Goal: Information Seeking & Learning: Learn about a topic

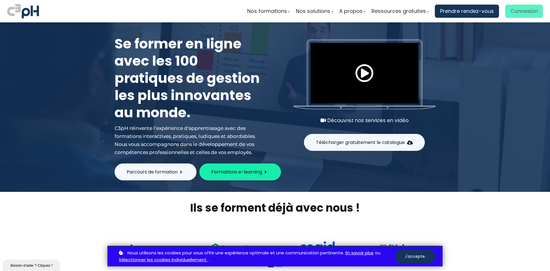
click at [513, 10] on span "Connexion" at bounding box center [524, 11] width 27 height 9
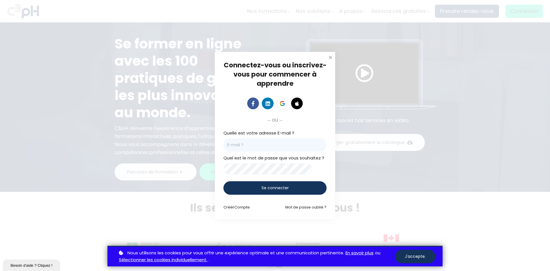
click at [227, 144] on input "email" at bounding box center [275, 144] width 103 height 13
type input "[PERSON_NAME][EMAIL_ADDRESS][DOMAIN_NAME]"
click at [285, 190] on span "Se connecter" at bounding box center [275, 188] width 27 height 6
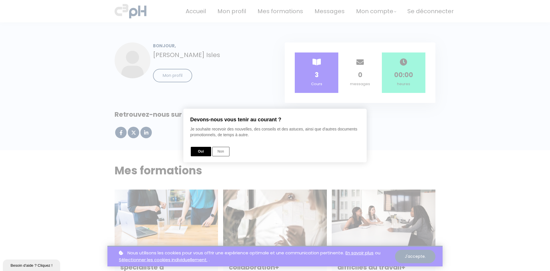
click at [202, 150] on button "Oui" at bounding box center [201, 151] width 20 height 9
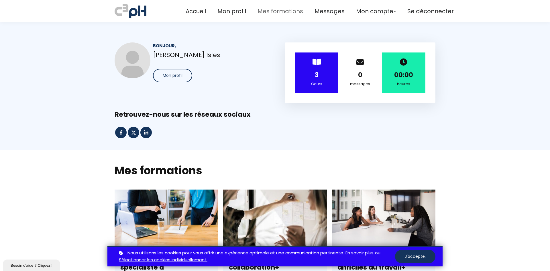
click at [280, 11] on span "Mes formations" at bounding box center [281, 11] width 46 height 9
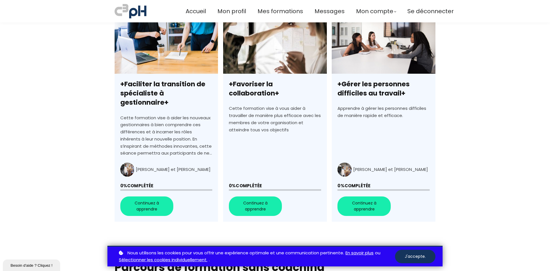
scroll to position [179, 0]
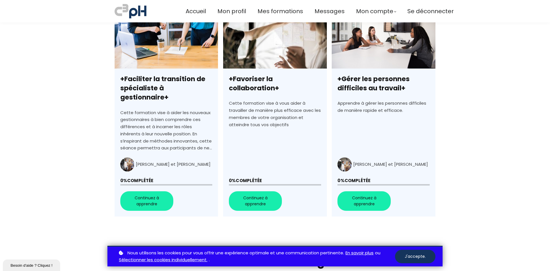
click at [142, 192] on link "+Faciliter la transition de spécialiste à gestionnaire+" at bounding box center [166, 113] width 103 height 206
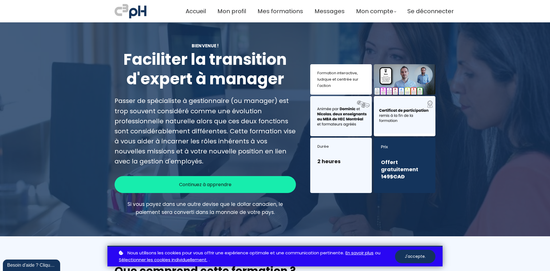
click at [192, 183] on span "Continuez à apprendre" at bounding box center [205, 184] width 52 height 7
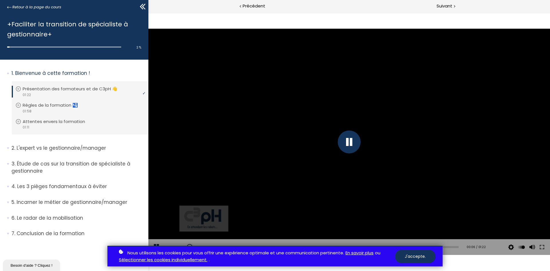
click at [531, 246] on div "Nous utilisons les cookies pour vous offrir une expérience optimale et une comm…" at bounding box center [275, 256] width 550 height 21
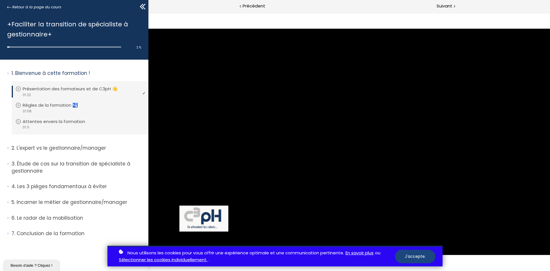
drag, startPoint x: 422, startPoint y: 253, endPoint x: 273, endPoint y: 240, distance: 149.5
click at [422, 253] on button "J'accepte." at bounding box center [415, 256] width 40 height 13
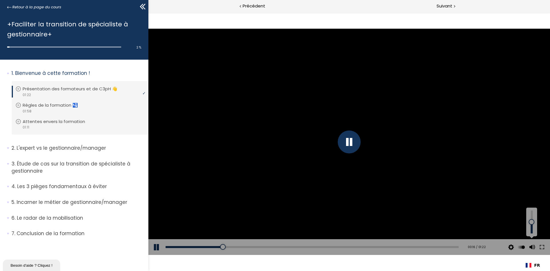
click at [531, 246] on button at bounding box center [532, 247] width 9 height 16
drag, startPoint x: 531, startPoint y: 232, endPoint x: 530, endPoint y: 224, distance: 8.1
click at [532, 224] on div at bounding box center [532, 224] width 0 height 0
drag, startPoint x: 530, startPoint y: 223, endPoint x: 530, endPoint y: 228, distance: 5.8
click at [532, 228] on div at bounding box center [532, 228] width 0 height 0
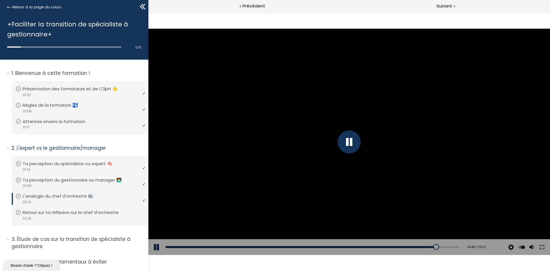
click at [469, 136] on div at bounding box center [349, 142] width 402 height 226
click at [349, 140] on div at bounding box center [349, 141] width 23 height 23
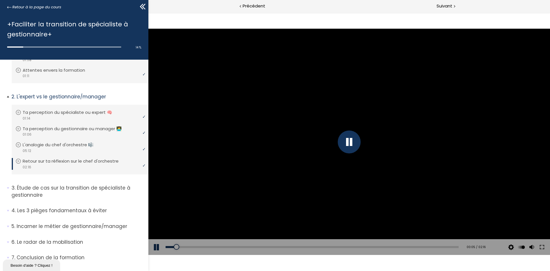
scroll to position [64, 0]
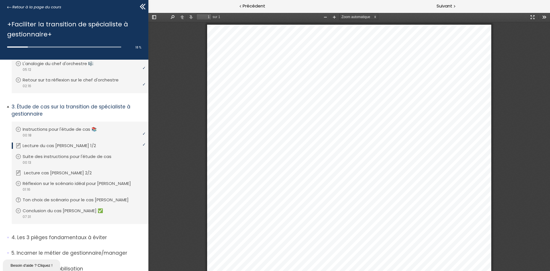
scroll to position [143, 0]
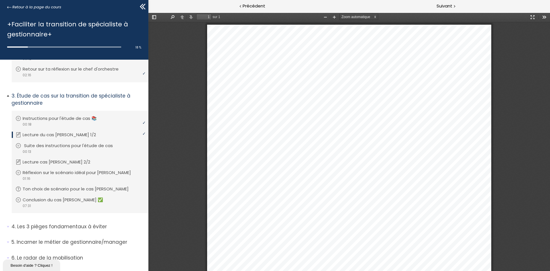
click at [71, 143] on p "Suite des instructions pour l'étude de cas" at bounding box center [72, 145] width 97 height 6
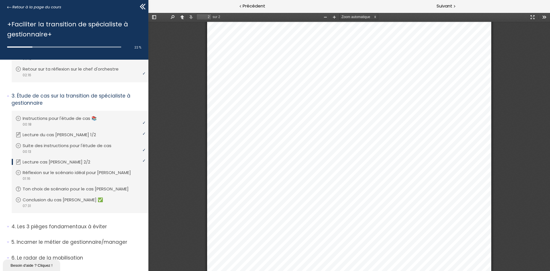
scroll to position [564, 0]
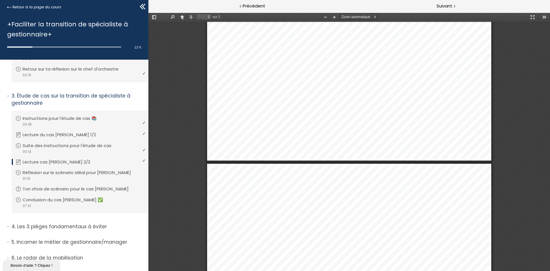
type input "1"
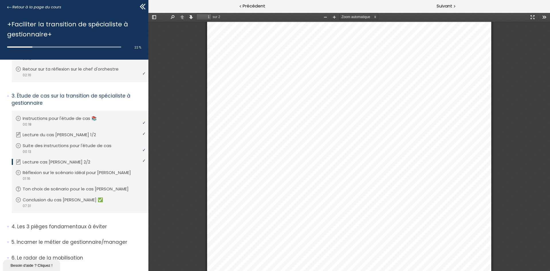
scroll to position [0, 0]
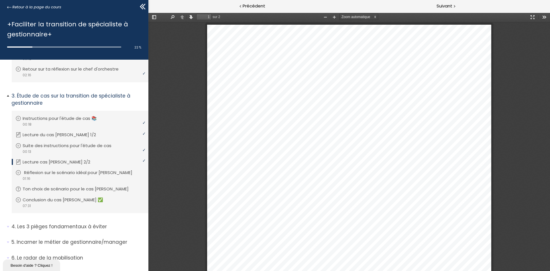
click at [18, 171] on icon at bounding box center [18, 173] width 6 height 6
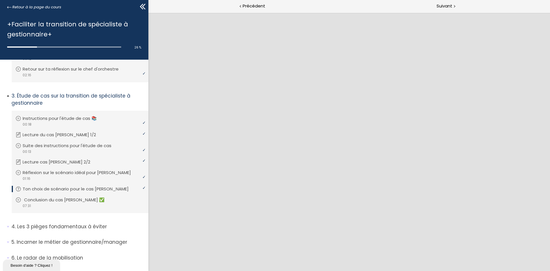
click at [53, 198] on p "Conclusion du cas [PERSON_NAME] ✅" at bounding box center [68, 200] width 89 height 6
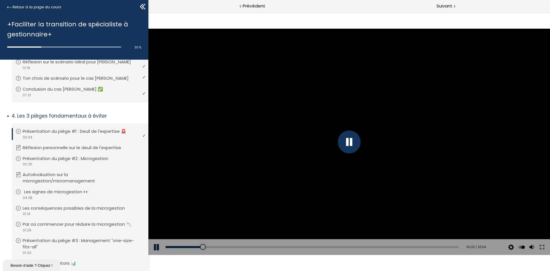
scroll to position [246, 0]
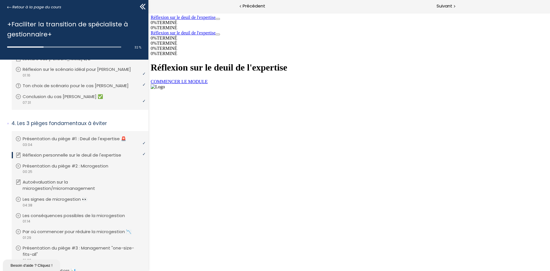
click at [208, 84] on link "COMMENCER LE MODULE" at bounding box center [179, 81] width 57 height 5
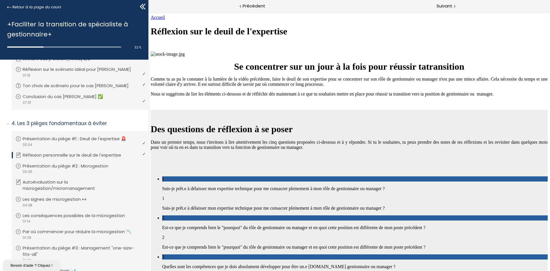
scroll to position [559, 0]
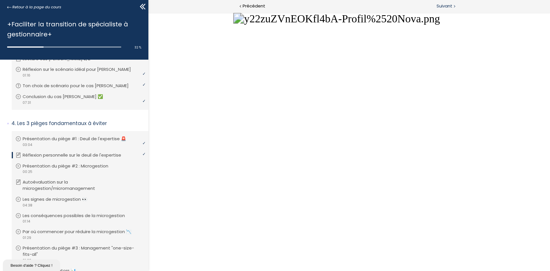
click at [444, 5] on span "Suivant" at bounding box center [445, 6] width 16 height 7
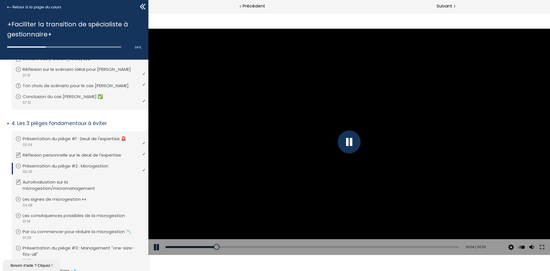
click at [52, 164] on p "Présentation du piège #2 : Microgestion" at bounding box center [70, 166] width 94 height 6
click at [55, 150] on li "Vous devez avoir terminé l'unité (Réflexion personnelle sur le deuil de l'exper…" at bounding box center [80, 154] width 137 height 15
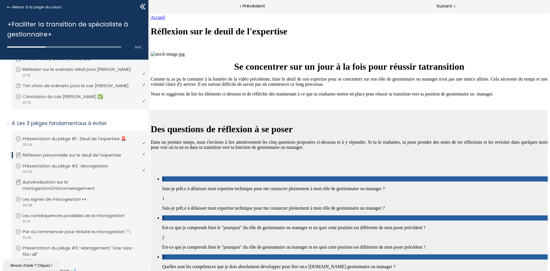
scroll to position [469, 0]
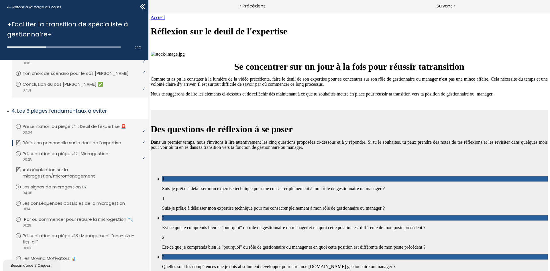
scroll to position [289, 0]
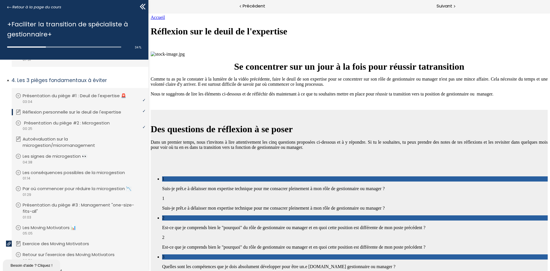
click at [67, 121] on p "Présentation du piège #2 : Microgestion" at bounding box center [71, 123] width 94 height 6
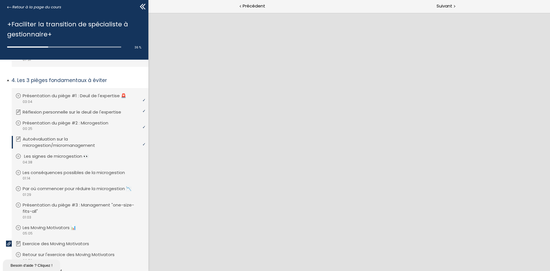
click at [51, 156] on p "Les signes de microgestion 👀" at bounding box center [60, 156] width 73 height 6
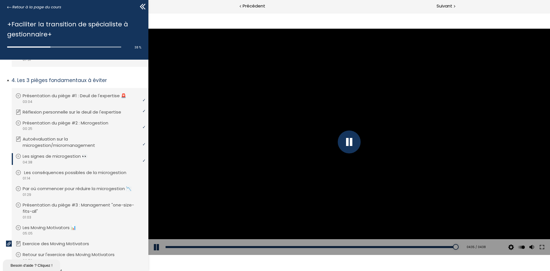
click at [48, 172] on p "Les conséquences possibles de la microgestion" at bounding box center [79, 172] width 111 height 6
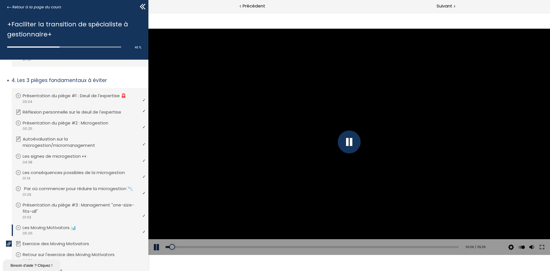
click at [52, 188] on p "Par où commencer pour réduire la microgestion 📉" at bounding box center [82, 188] width 117 height 6
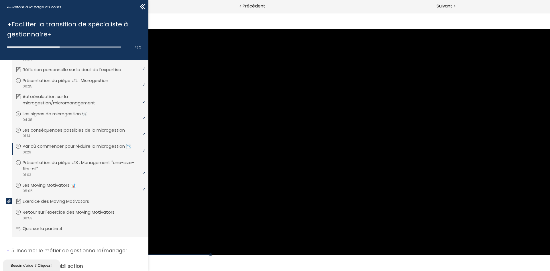
scroll to position [318, 0]
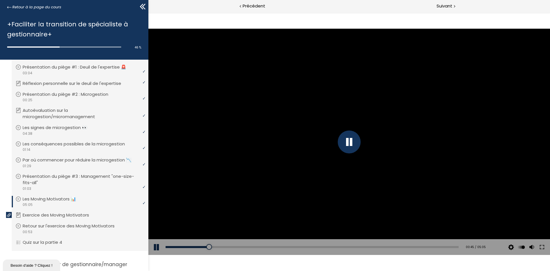
click at [352, 145] on div at bounding box center [349, 141] width 23 height 23
click at [368, 152] on div at bounding box center [349, 142] width 402 height 226
click at [350, 145] on div at bounding box center [349, 141] width 23 height 23
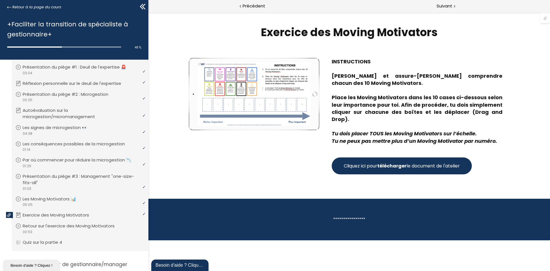
click at [370, 162] on span "Cliquez ici pour télécharger le document de l'atelier" at bounding box center [402, 165] width 116 height 7
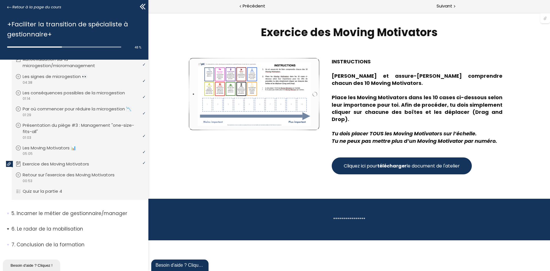
scroll to position [375, 0]
click at [48, 174] on p "Retour sur l'exercice des Moving Motivators" at bounding box center [74, 175] width 101 height 6
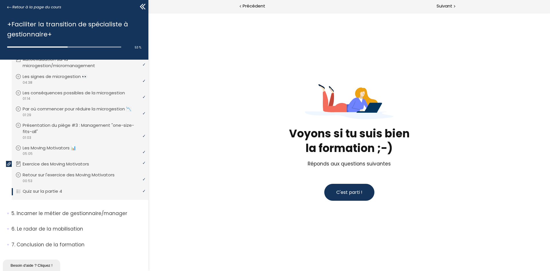
click at [350, 192] on span "C'est parti !" at bounding box center [349, 192] width 26 height 7
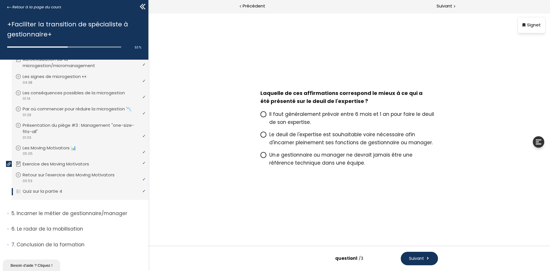
click at [263, 133] on icon at bounding box center [263, 134] width 3 height 3
click at [260, 136] on input "Le deuil de l'expertise est souhaitable voire nécessaire afin d'incarner pleine…" at bounding box center [260, 136] width 0 height 0
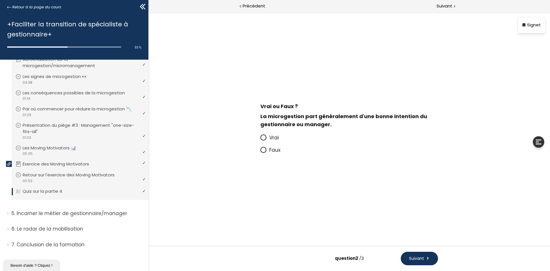
click at [262, 137] on icon at bounding box center [263, 137] width 3 height 3
click at [260, 139] on input "Vrai" at bounding box center [260, 139] width 0 height 0
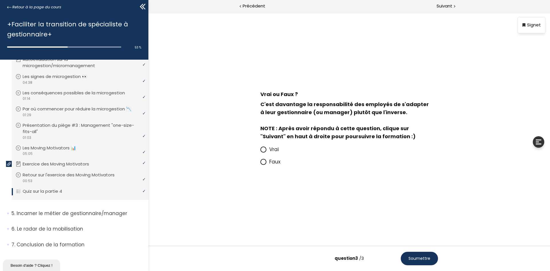
click at [262, 161] on icon at bounding box center [263, 161] width 3 height 3
click at [260, 163] on input "Faux" at bounding box center [260, 163] width 0 height 0
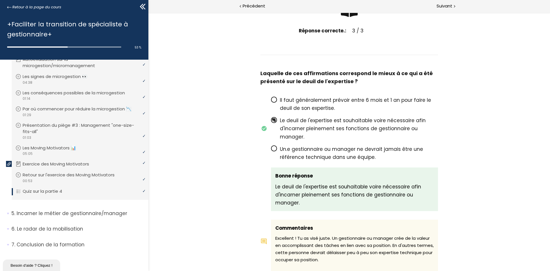
scroll to position [48, 0]
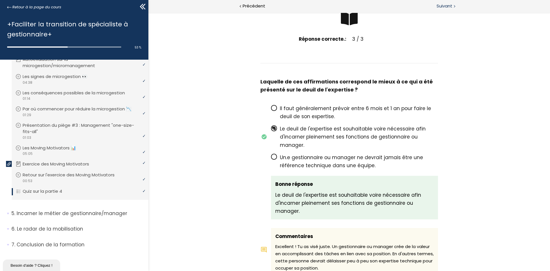
click at [439, 3] on span "Suivant" at bounding box center [445, 6] width 16 height 7
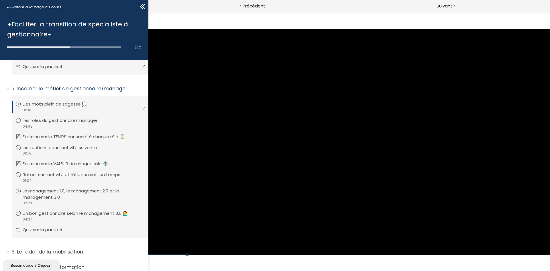
scroll to position [501, 0]
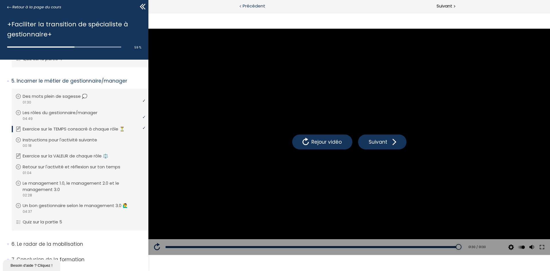
click at [249, 1] on div "Précédent" at bounding box center [248, 6] width 201 height 13
click at [250, 4] on span "Précédent" at bounding box center [254, 6] width 23 height 7
click at [75, 132] on p "Exercice sur le TEMPS consacré à chaque rôle ⏳" at bounding box center [79, 129] width 111 height 6
click at [444, 5] on span "Suivant" at bounding box center [445, 6] width 16 height 7
click at [252, 5] on span "Précédent" at bounding box center [254, 6] width 23 height 7
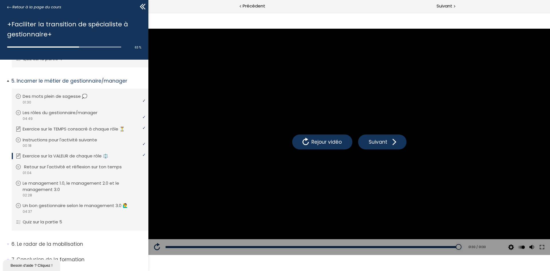
scroll to position [494, 0]
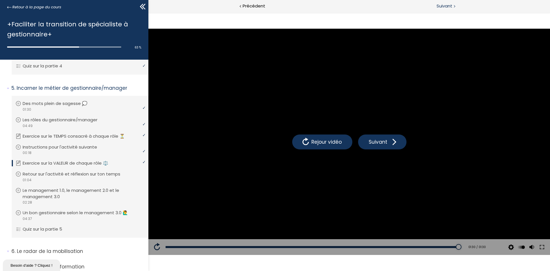
click at [440, 4] on span "Suivant" at bounding box center [445, 6] width 16 height 7
